Goal: Check status: Check status

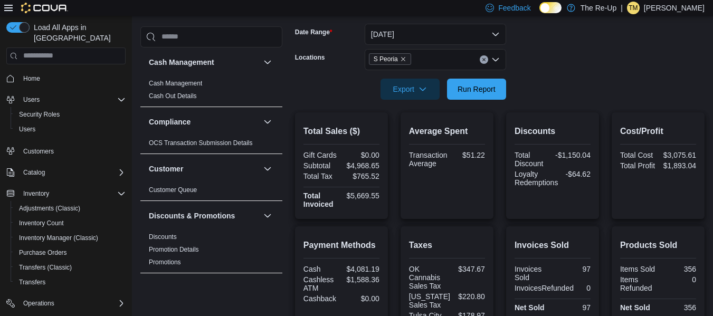
scroll to position [122, 0]
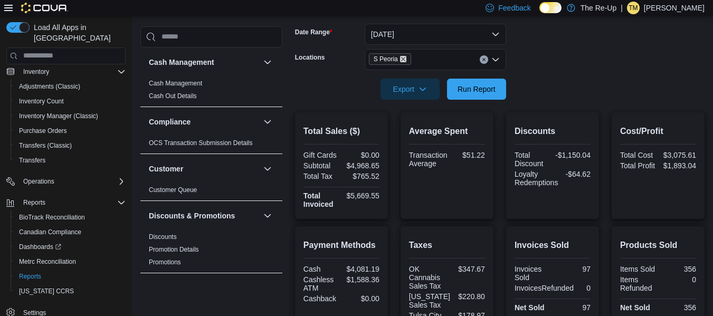
click at [405, 62] on icon "Remove S Peoria from selection in this group" at bounding box center [403, 59] width 6 height 6
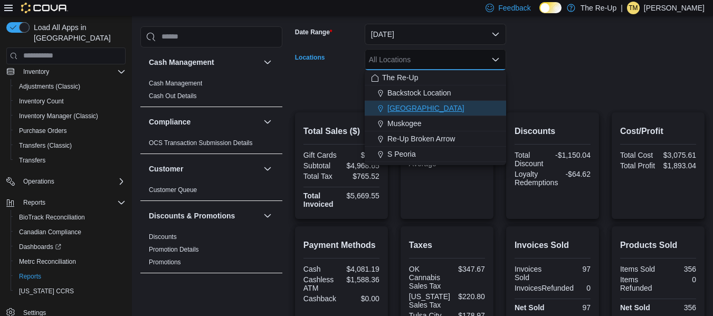
click at [408, 107] on span "[GEOGRAPHIC_DATA]" at bounding box center [426, 108] width 77 height 11
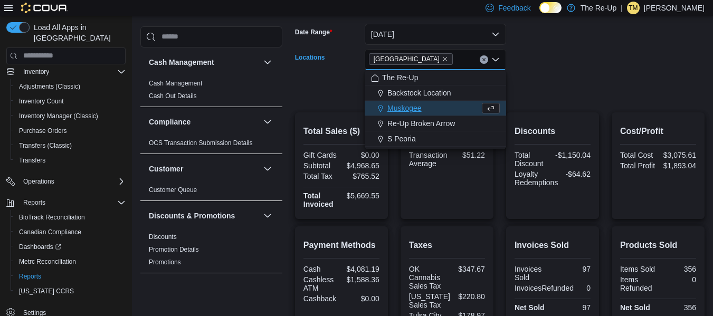
click at [570, 68] on form "Date Range [DATE] Locations [GEOGRAPHIC_DATA] Combo box. Selected. [GEOGRAPHIC_…" at bounding box center [500, 55] width 410 height 89
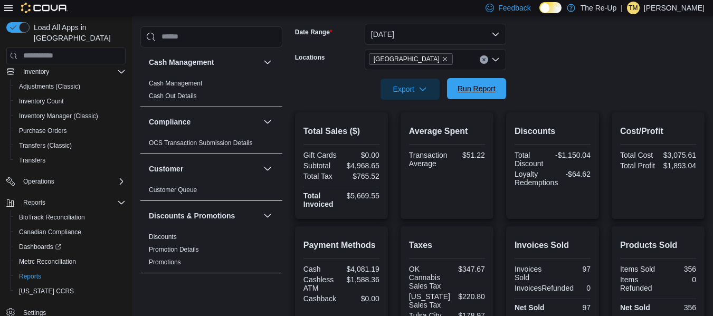
click at [468, 86] on span "Run Report" at bounding box center [477, 88] width 38 height 11
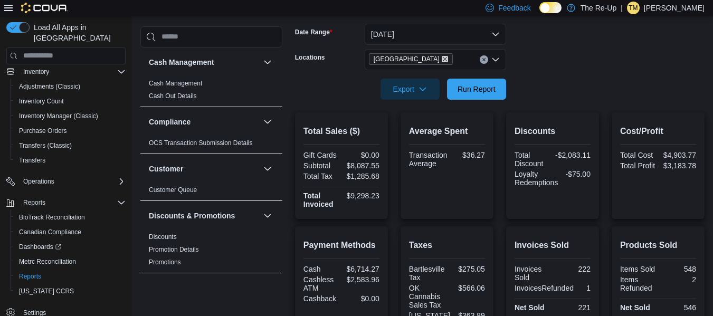
click at [442, 58] on icon "Remove Bartlesville from selection in this group" at bounding box center [445, 59] width 6 height 6
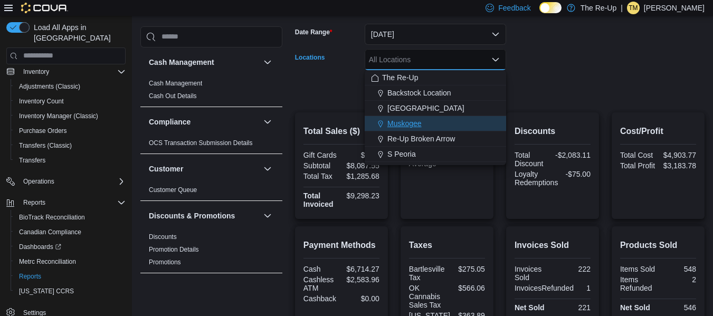
click at [403, 121] on span "Muskogee" at bounding box center [405, 123] width 34 height 11
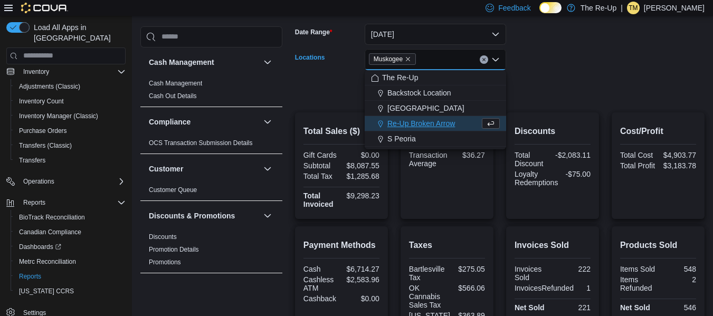
click at [560, 87] on form "Date Range [DATE] Locations [GEOGRAPHIC_DATA] Combo box. Selected. [GEOGRAPHIC_…" at bounding box center [500, 55] width 410 height 89
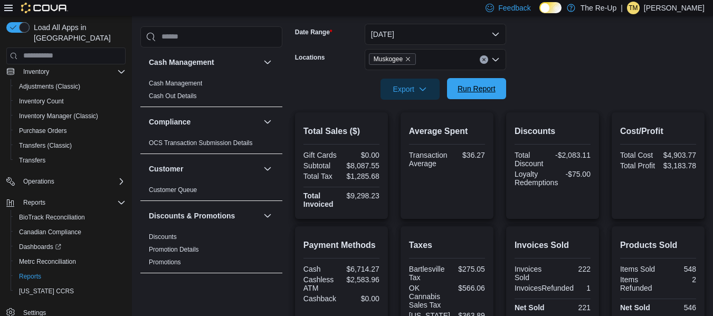
click at [477, 90] on span "Run Report" at bounding box center [477, 88] width 38 height 11
click at [408, 59] on icon "Remove Muskogee from selection in this group" at bounding box center [408, 59] width 6 height 6
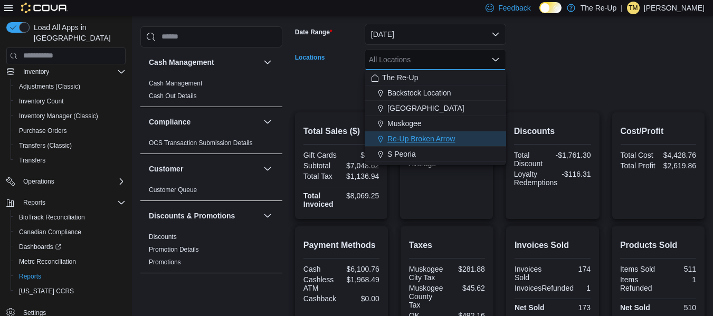
click at [422, 134] on span "Re-Up Broken Arrow" at bounding box center [422, 139] width 68 height 11
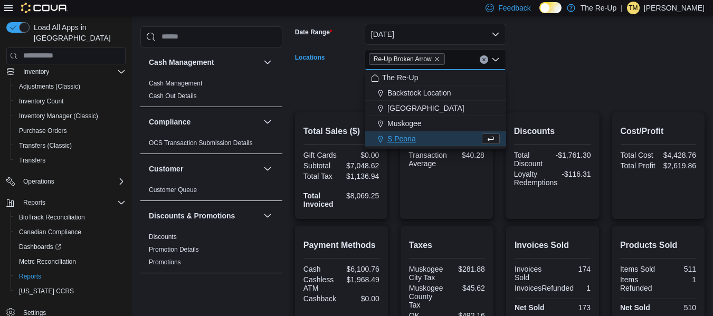
click at [534, 83] on form "Date Range [DATE] Locations Re-Up Broken Arrow Combo box. Selected. Re-Up Broke…" at bounding box center [500, 55] width 410 height 89
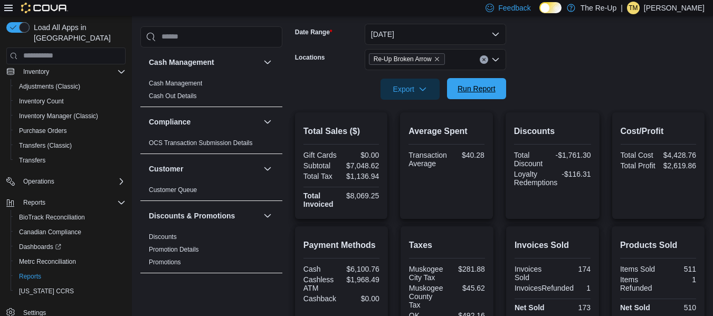
click at [483, 89] on span "Run Report" at bounding box center [477, 88] width 38 height 11
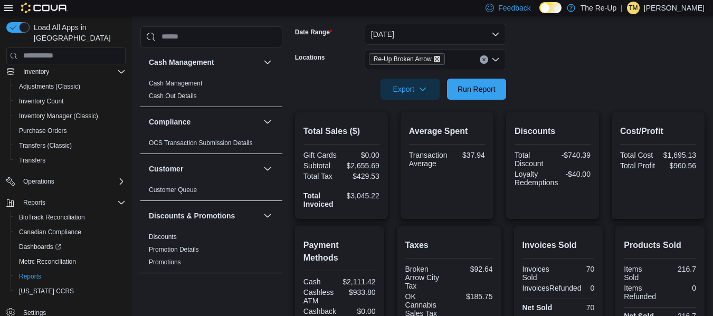
click at [438, 59] on icon "Remove Re-Up Broken Arrow from selection in this group" at bounding box center [437, 59] width 4 height 4
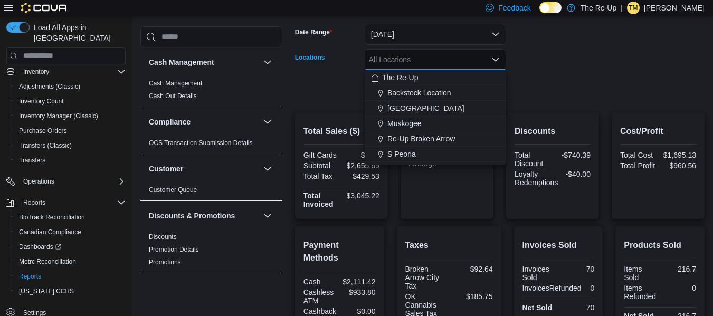
click at [550, 71] on div at bounding box center [500, 74] width 410 height 8
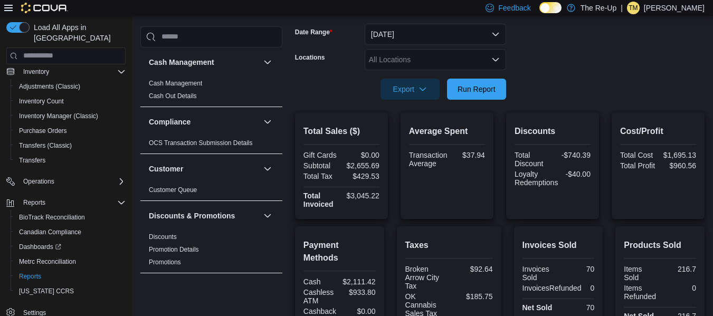
click at [478, 57] on div "All Locations" at bounding box center [436, 59] width 142 height 21
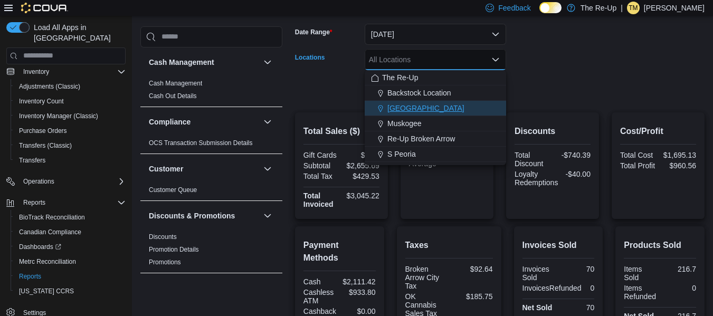
click at [458, 103] on div "[GEOGRAPHIC_DATA]" at bounding box center [435, 108] width 129 height 11
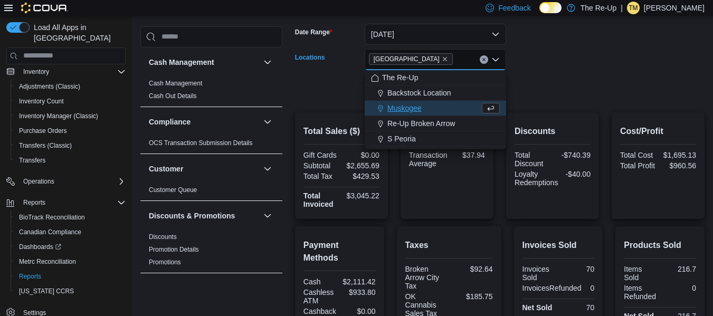
click at [443, 108] on div "Muskogee" at bounding box center [425, 108] width 109 height 11
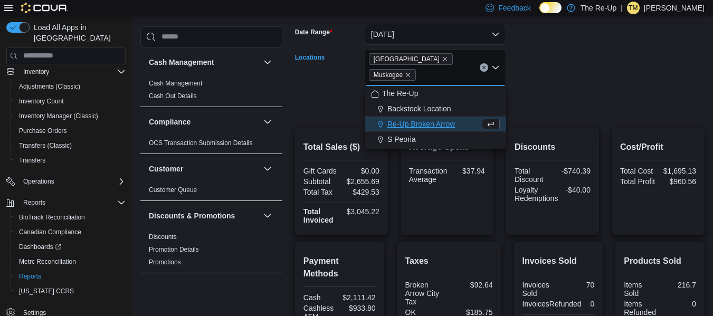
click at [454, 123] on span "Re-Up Broken Arrow" at bounding box center [422, 124] width 68 height 11
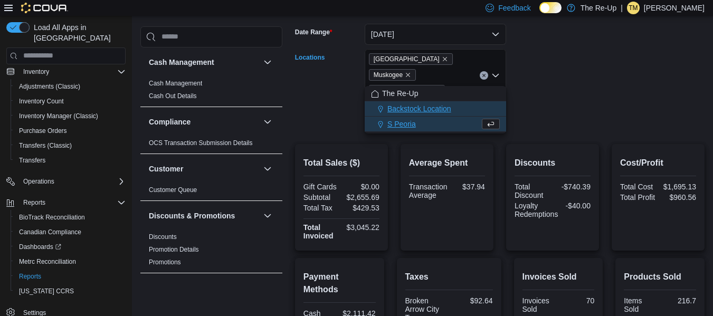
click at [446, 116] on button "Backstock Location" at bounding box center [436, 108] width 142 height 15
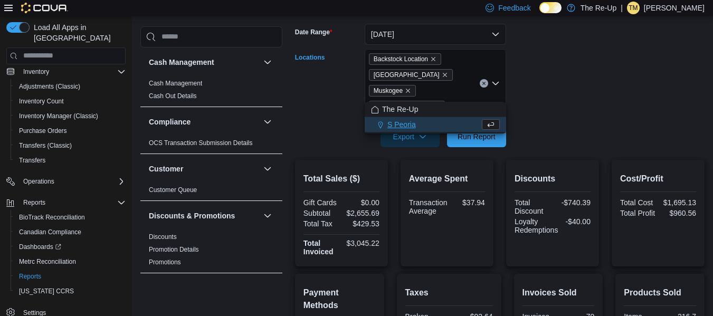
click at [555, 71] on form "Date Range [DATE] Locations Backstock Location [GEOGRAPHIC_DATA] [GEOGRAPHIC_DA…" at bounding box center [500, 79] width 410 height 136
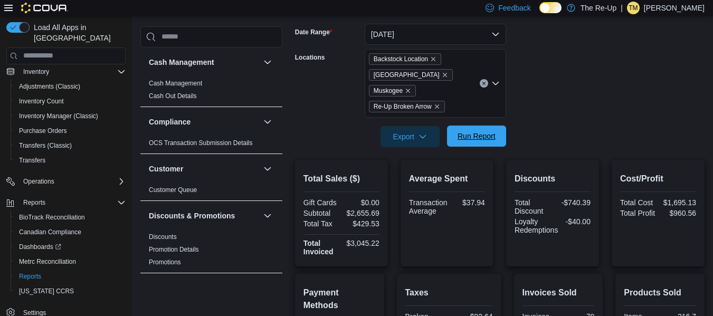
click at [473, 131] on span "Run Report" at bounding box center [477, 136] width 38 height 11
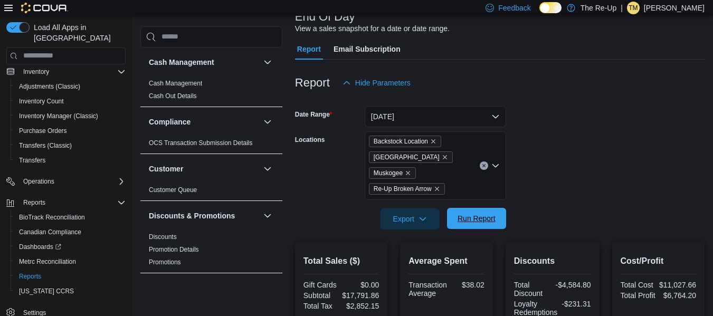
scroll to position [64, 0]
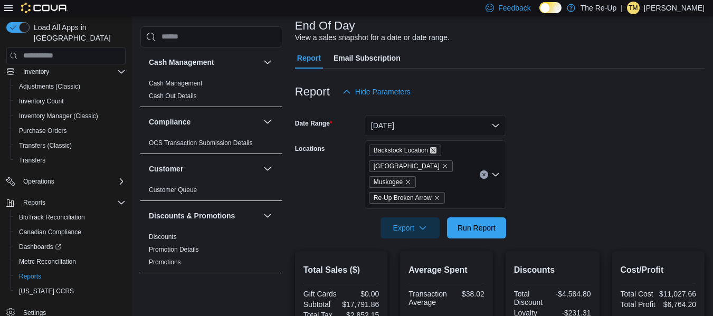
click at [437, 150] on icon "Remove Backstock Location from selection in this group" at bounding box center [433, 150] width 6 height 6
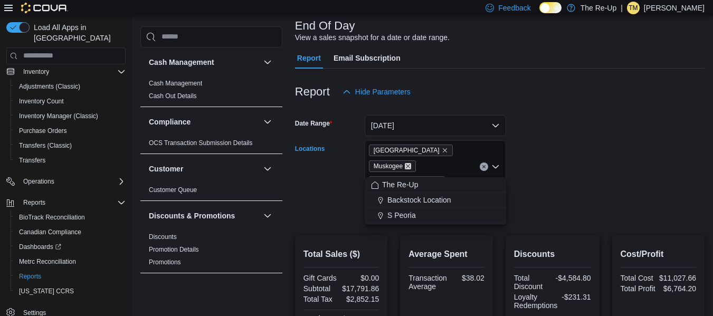
click at [411, 163] on icon "Remove Muskogee from selection in this group" at bounding box center [408, 166] width 6 height 6
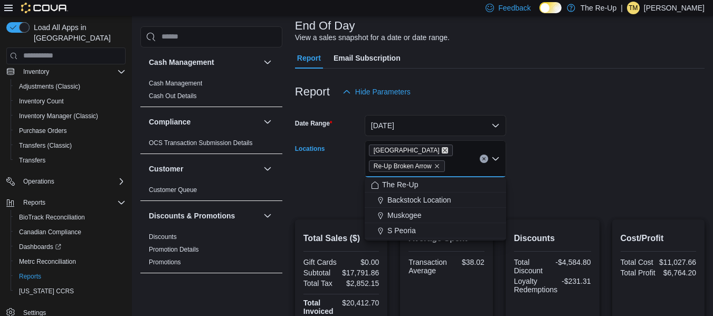
click at [442, 147] on icon "Remove Bartlesville from selection in this group" at bounding box center [445, 150] width 6 height 6
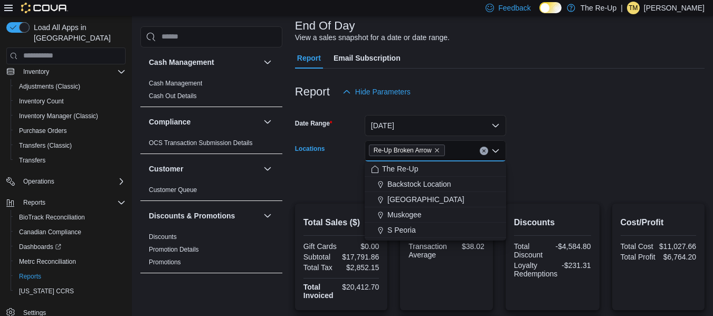
click at [450, 150] on input "Locations" at bounding box center [449, 151] width 1 height 13
click at [438, 150] on icon "Remove Re-Up Broken Arrow from selection in this group" at bounding box center [437, 150] width 6 height 6
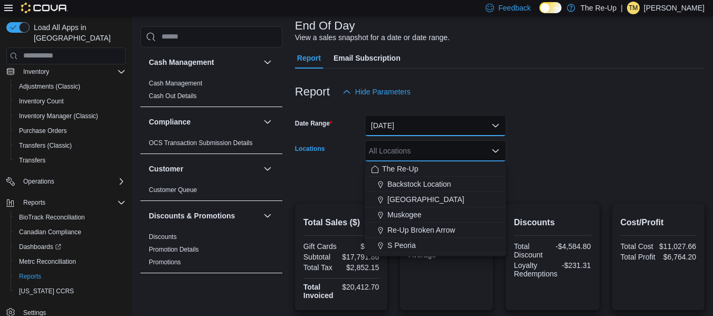
click at [447, 116] on button "[DATE]" at bounding box center [436, 125] width 142 height 21
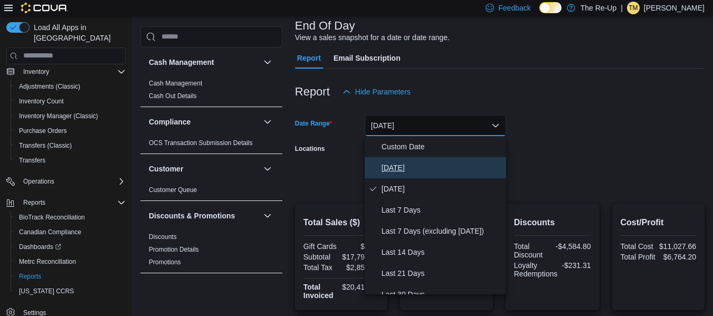
click at [420, 168] on span "[DATE]" at bounding box center [442, 168] width 120 height 13
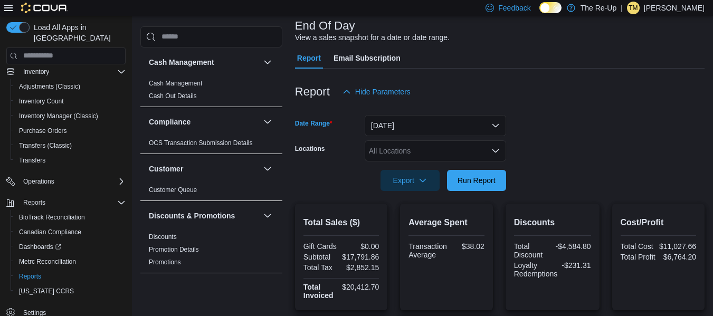
click at [446, 141] on div "All Locations" at bounding box center [436, 150] width 142 height 21
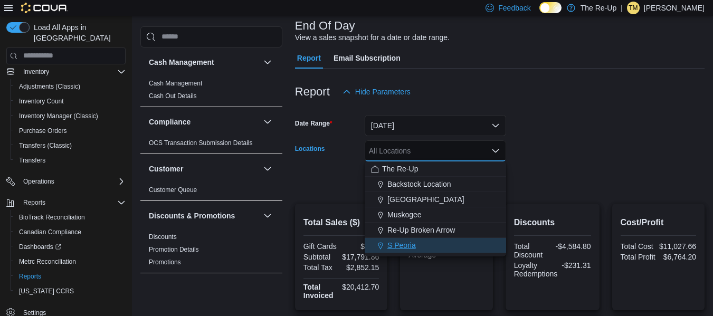
click at [397, 247] on span "S Peoria" at bounding box center [402, 245] width 29 height 11
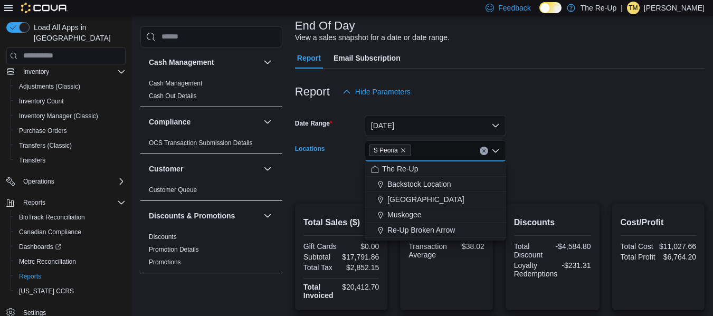
click at [550, 118] on form "Date Range [DATE] Locations S [GEOGRAPHIC_DATA] Combo box. Selected. S Peoria. …" at bounding box center [500, 146] width 410 height 89
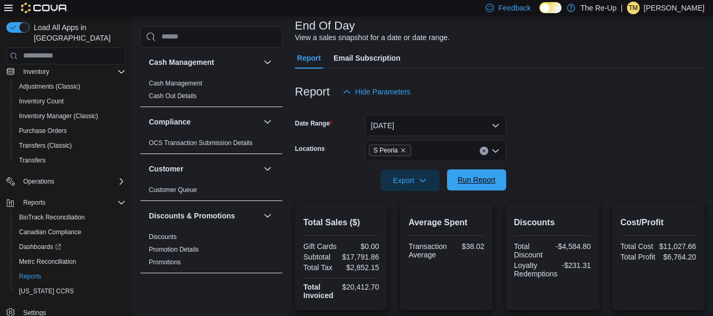
click at [479, 173] on span "Run Report" at bounding box center [477, 180] width 46 height 21
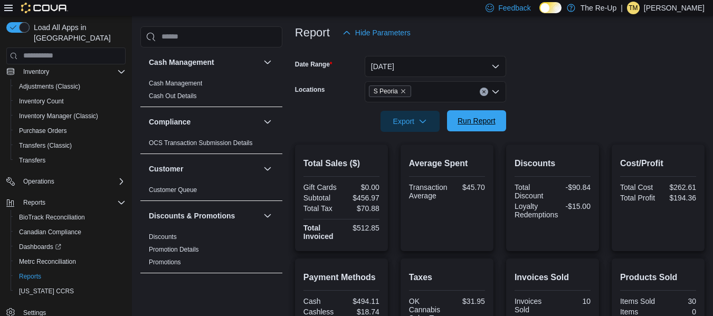
scroll to position [119, 0]
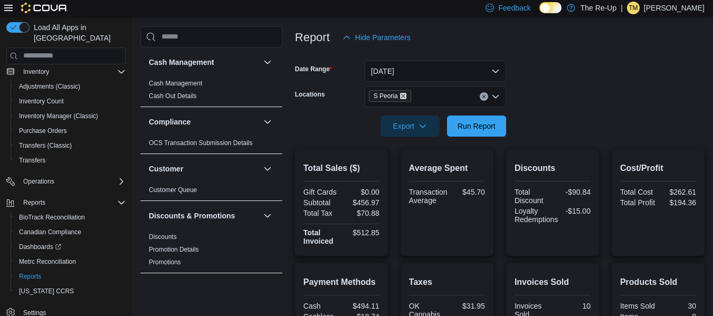
click at [403, 97] on icon "Remove S Peoria from selection in this group" at bounding box center [403, 96] width 4 height 4
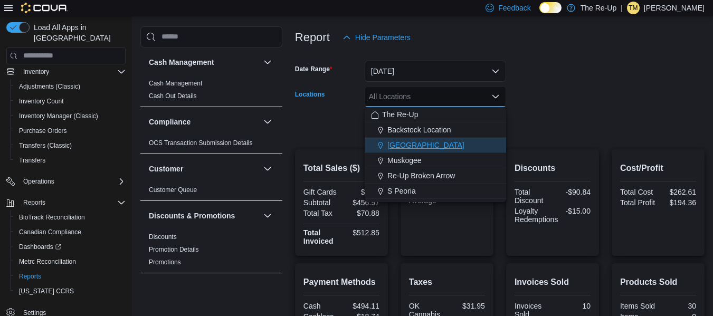
click at [444, 144] on div "[GEOGRAPHIC_DATA]" at bounding box center [435, 145] width 129 height 11
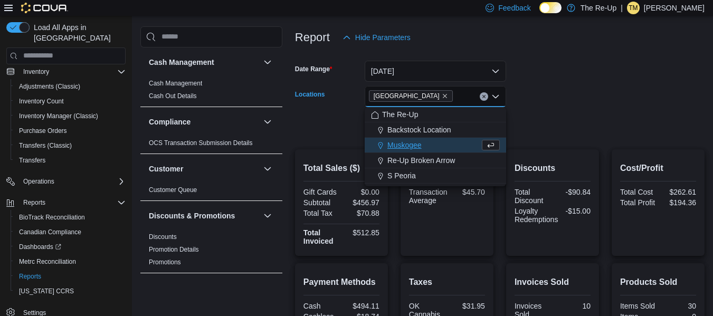
click at [533, 88] on form "Date Range [DATE] Locations [GEOGRAPHIC_DATA] Combo box. Selected. [GEOGRAPHIC_…" at bounding box center [500, 92] width 410 height 89
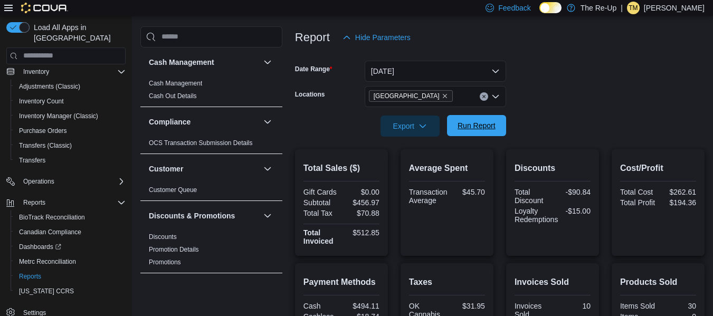
click at [465, 129] on span "Run Report" at bounding box center [477, 125] width 38 height 11
click at [443, 96] on icon "Remove Bartlesville from selection in this group" at bounding box center [445, 96] width 4 height 4
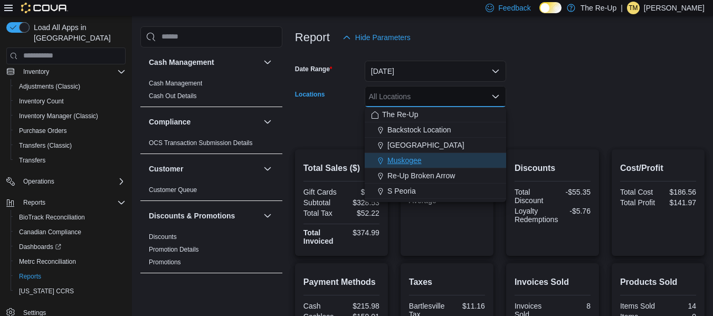
click at [433, 160] on div "Muskogee" at bounding box center [435, 160] width 129 height 11
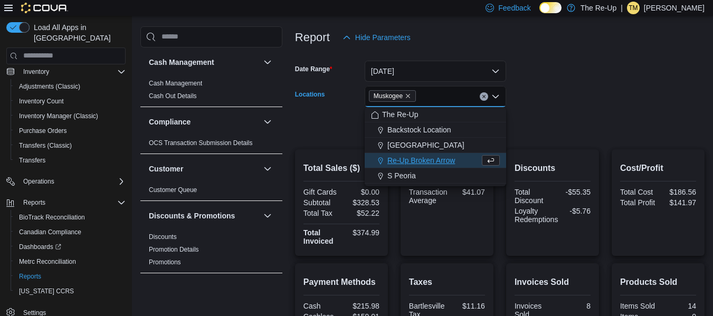
click at [548, 82] on form "Date Range [DATE] Locations [GEOGRAPHIC_DATA] Combo box. Selected. [GEOGRAPHIC_…" at bounding box center [500, 92] width 410 height 89
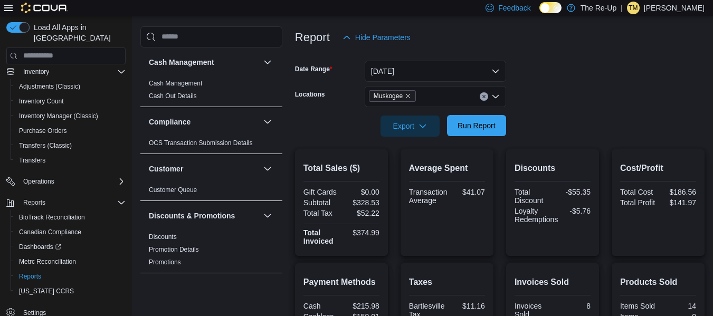
click at [468, 130] on span "Run Report" at bounding box center [477, 125] width 38 height 11
click at [408, 93] on icon "Remove Muskogee from selection in this group" at bounding box center [408, 96] width 6 height 6
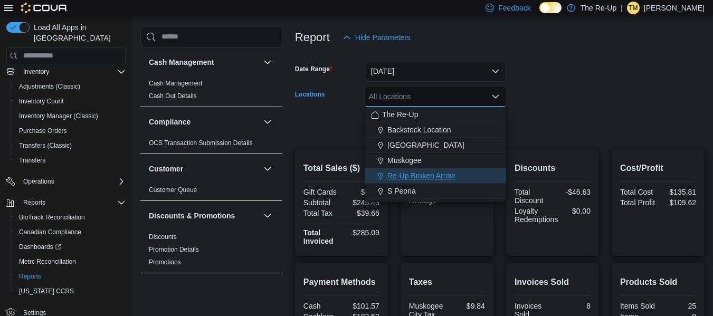
click at [424, 176] on span "Re-Up Broken Arrow" at bounding box center [422, 176] width 68 height 11
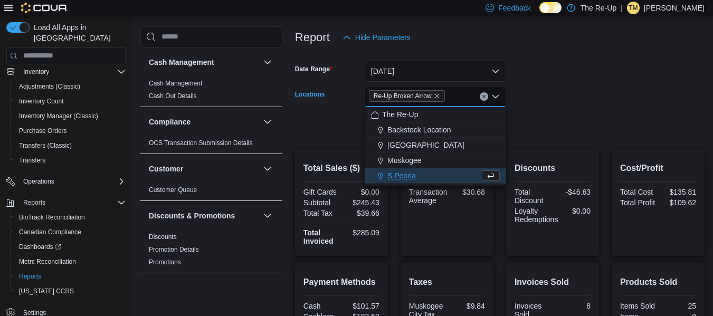
click at [552, 68] on form "Date Range [DATE] Locations Re-Up Broken Arrow Combo box. Selected. Re-Up Broke…" at bounding box center [500, 92] width 410 height 89
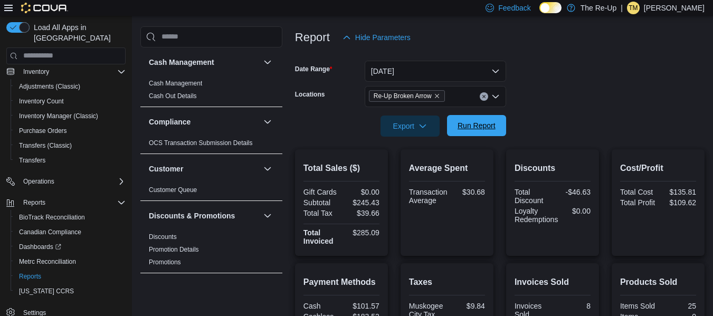
click at [465, 127] on span "Run Report" at bounding box center [477, 125] width 38 height 11
click at [437, 93] on icon "Remove Re-Up Broken Arrow from selection in this group" at bounding box center [437, 96] width 6 height 6
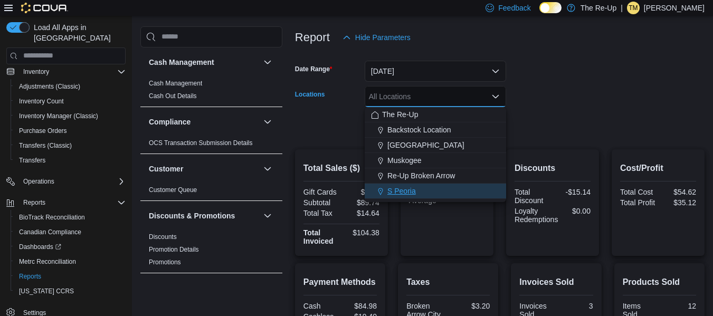
click at [420, 190] on div "S Peoria" at bounding box center [435, 191] width 129 height 11
click at [560, 96] on form "Date Range [DATE] Locations S [GEOGRAPHIC_DATA] Combo box. Selected. S Peoria. …" at bounding box center [500, 92] width 410 height 89
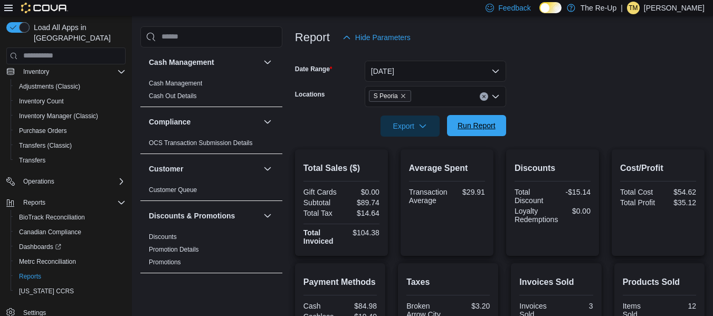
click at [478, 125] on span "Run Report" at bounding box center [477, 125] width 38 height 11
